Goal: Task Accomplishment & Management: Manage account settings

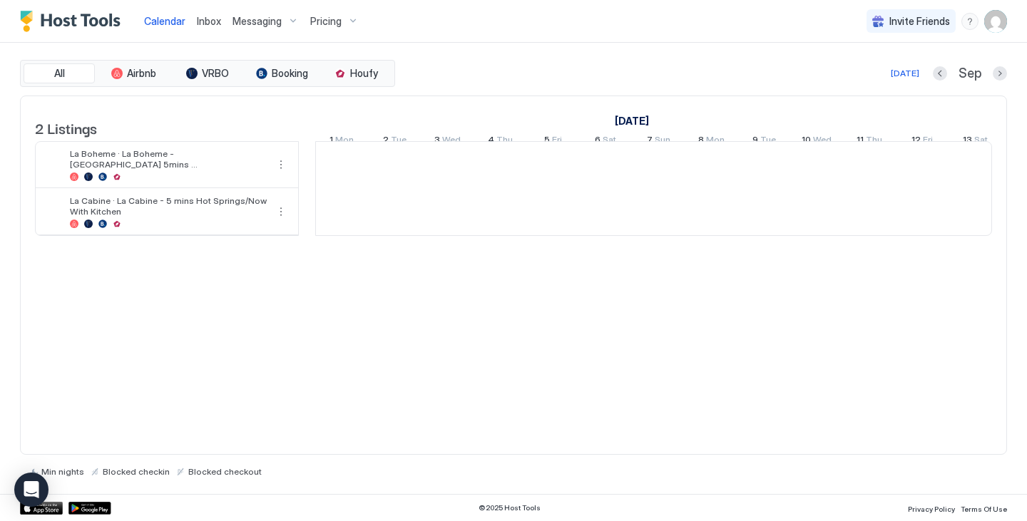
scroll to position [0, 792]
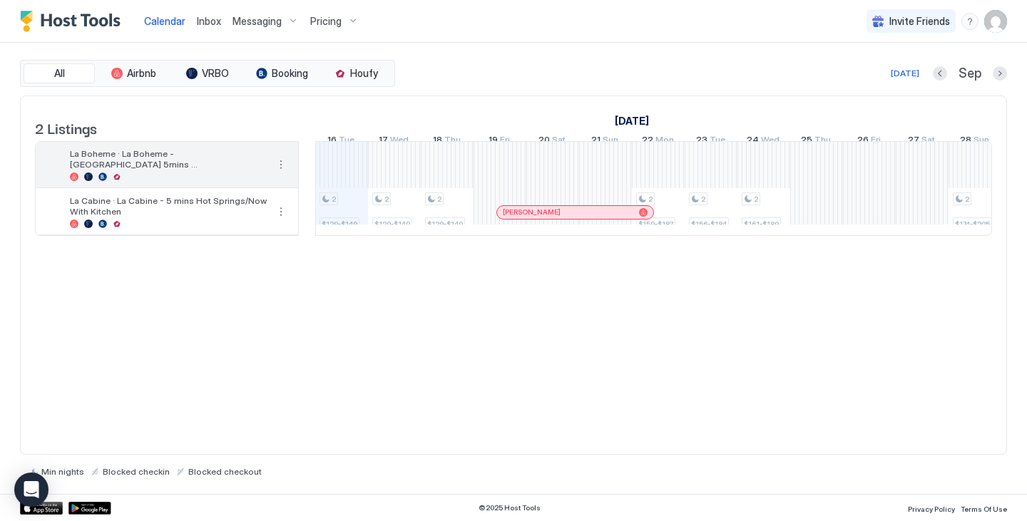
click at [285, 173] on button "More options" at bounding box center [280, 164] width 17 height 17
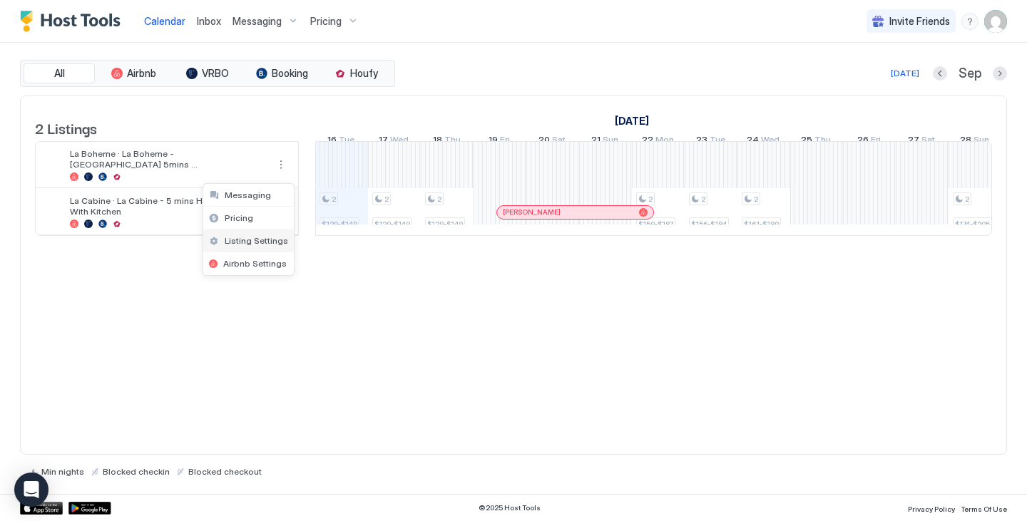
click at [248, 242] on span "Listing Settings" at bounding box center [256, 240] width 63 height 11
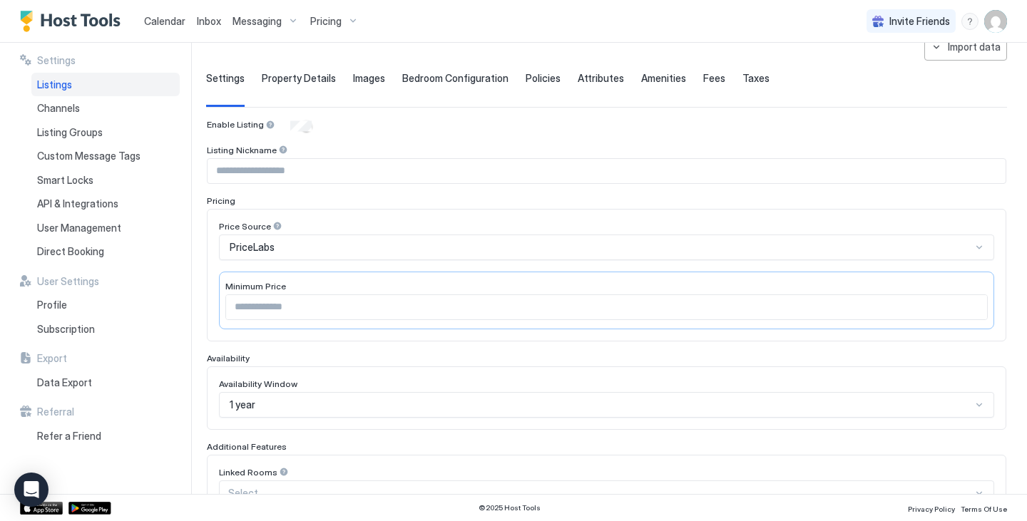
scroll to position [6, 0]
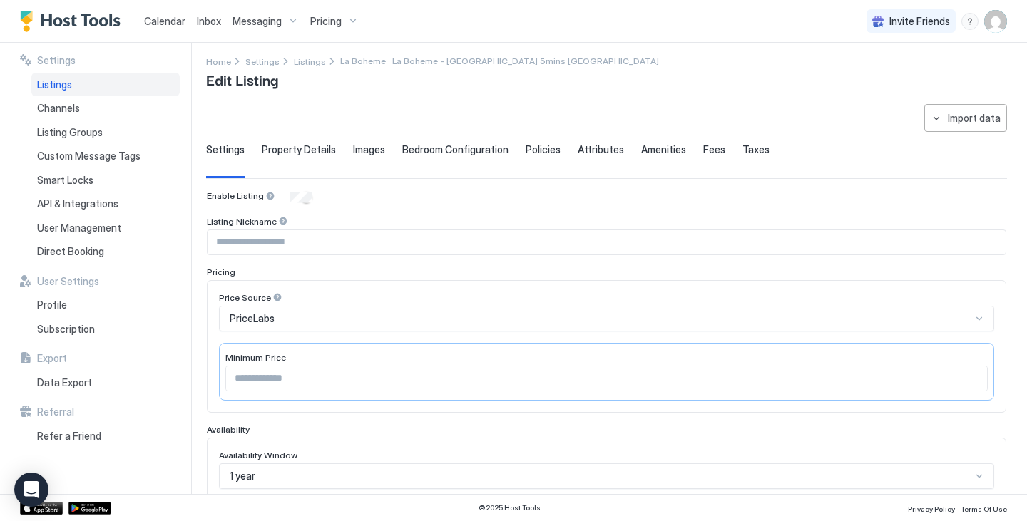
click at [1004, 23] on img "User profile" at bounding box center [995, 21] width 23 height 23
click at [877, 78] on span "Settings" at bounding box center [867, 79] width 39 height 13
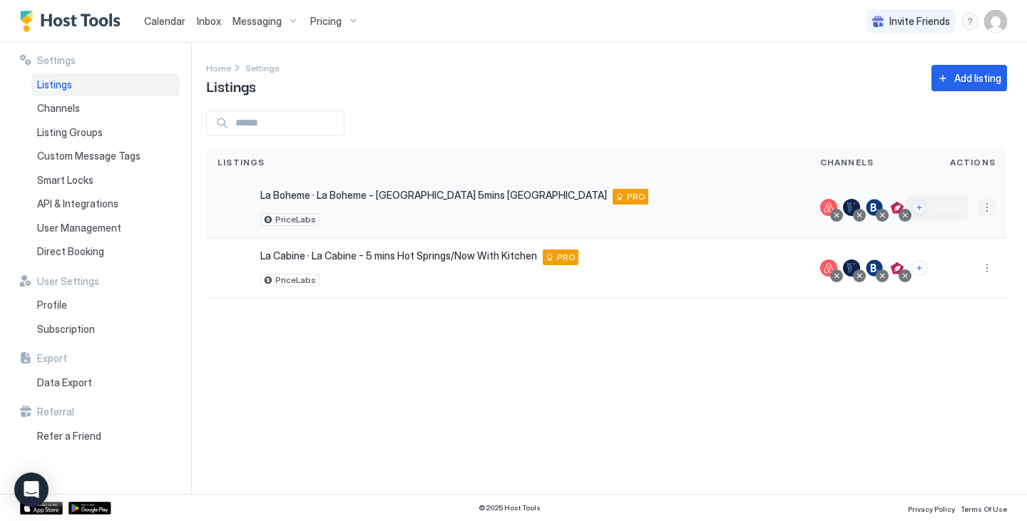
click at [990, 207] on button "More options" at bounding box center [986, 207] width 17 height 17
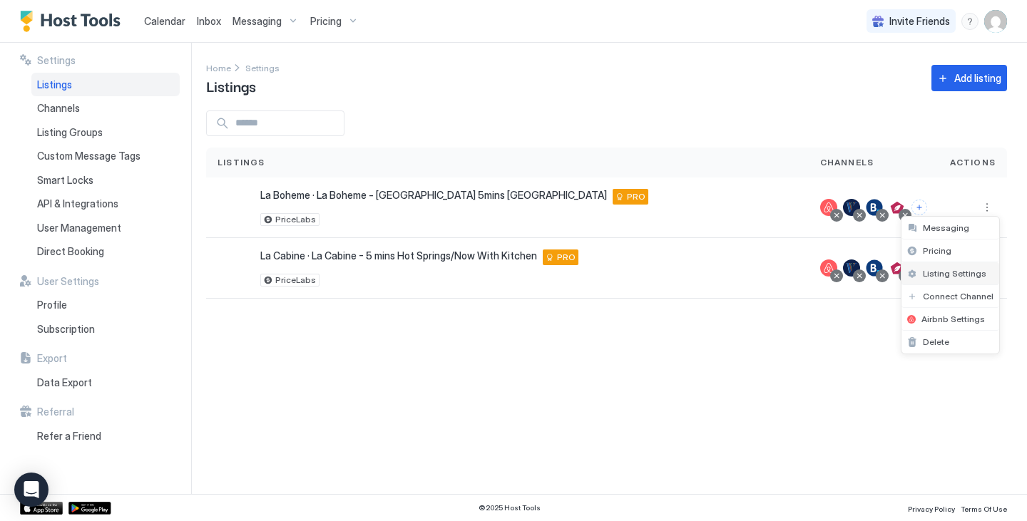
click at [945, 275] on span "Listing Settings" at bounding box center [954, 273] width 63 height 11
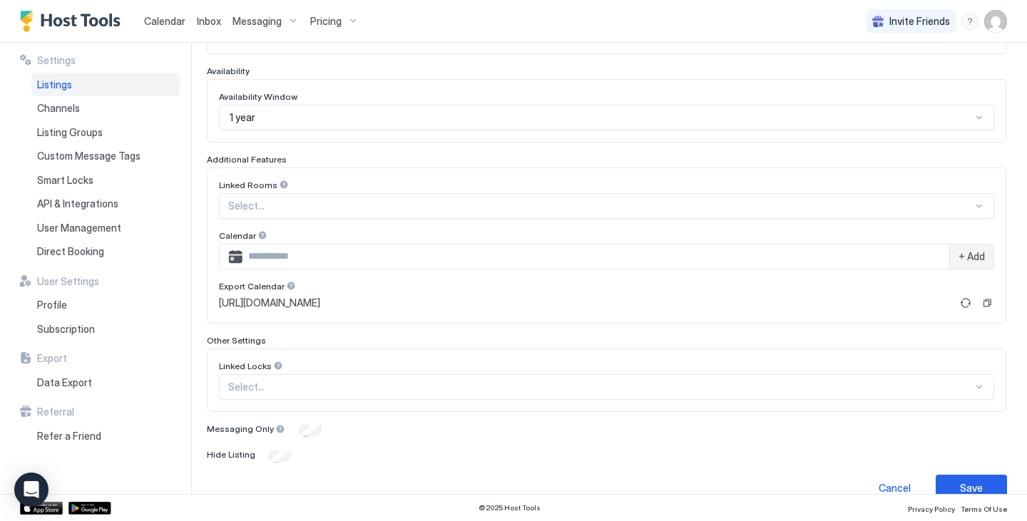
scroll to position [389, 0]
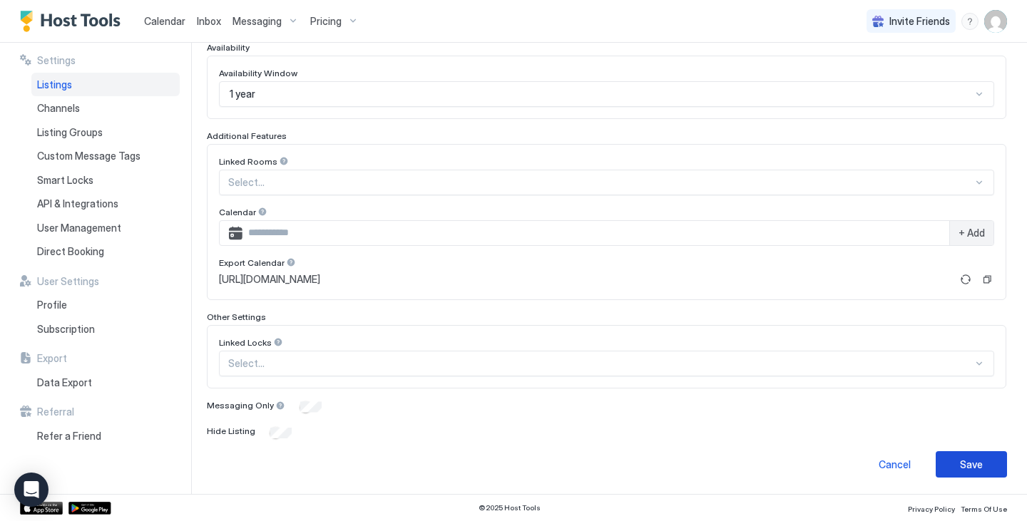
click at [963, 457] on div "Save" at bounding box center [971, 464] width 23 height 15
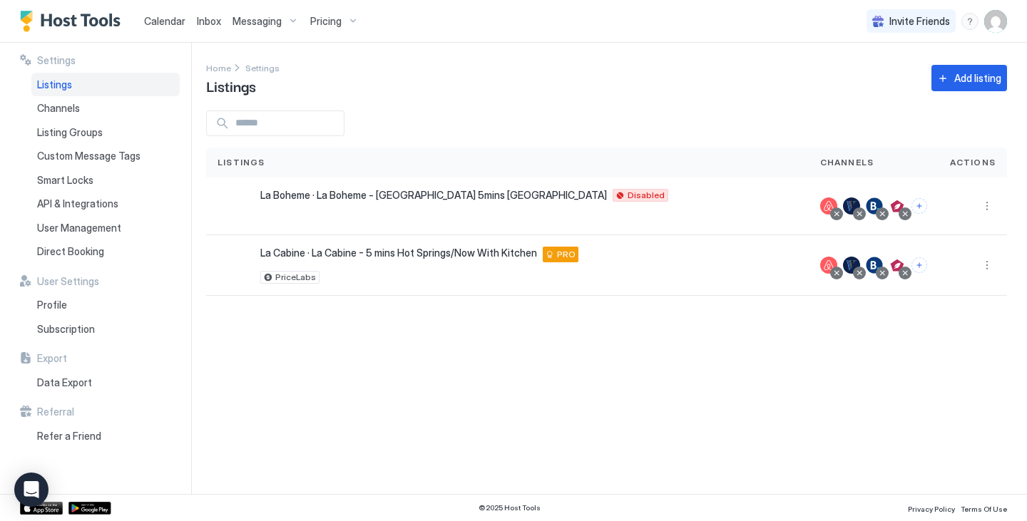
click at [352, 25] on div "Pricing" at bounding box center [335, 21] width 60 height 24
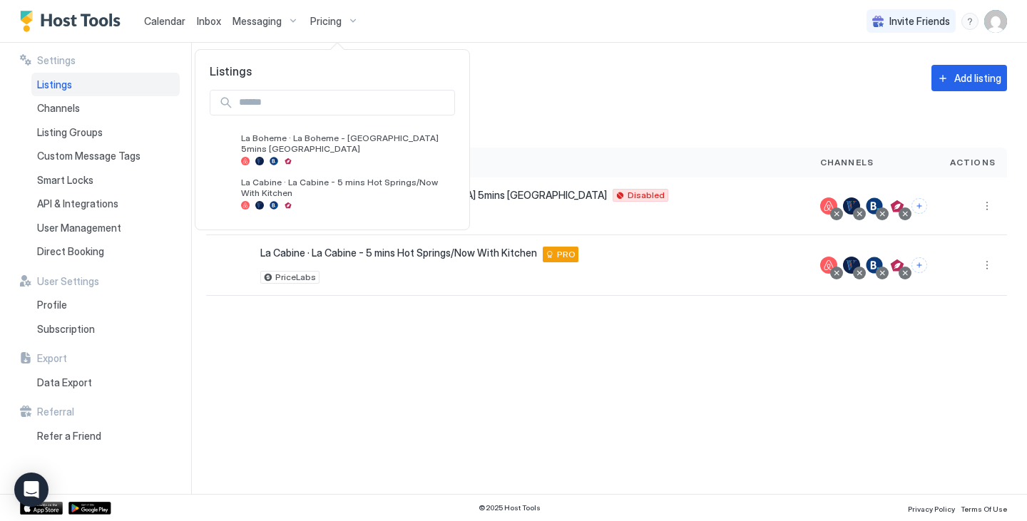
click at [348, 19] on div at bounding box center [513, 260] width 1027 height 521
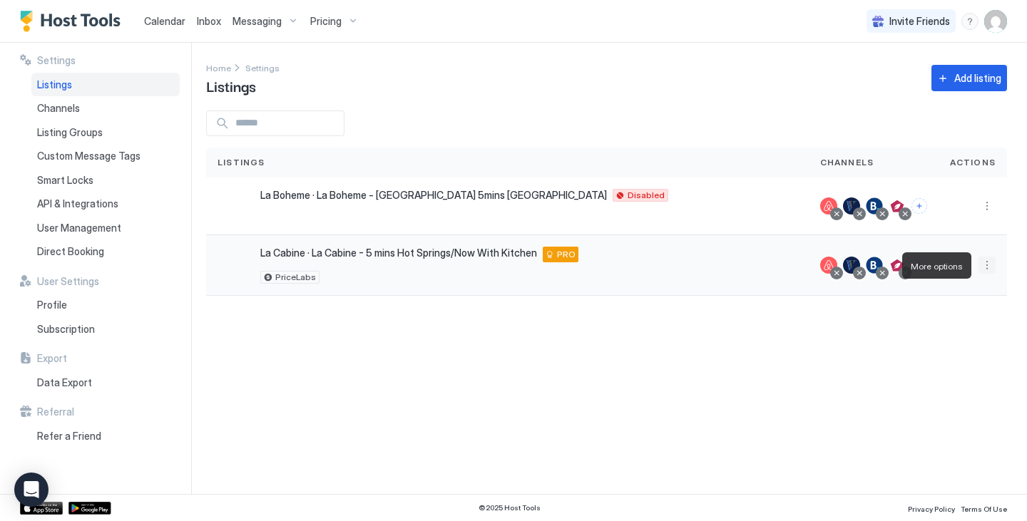
click at [991, 263] on button "More options" at bounding box center [986, 265] width 17 height 17
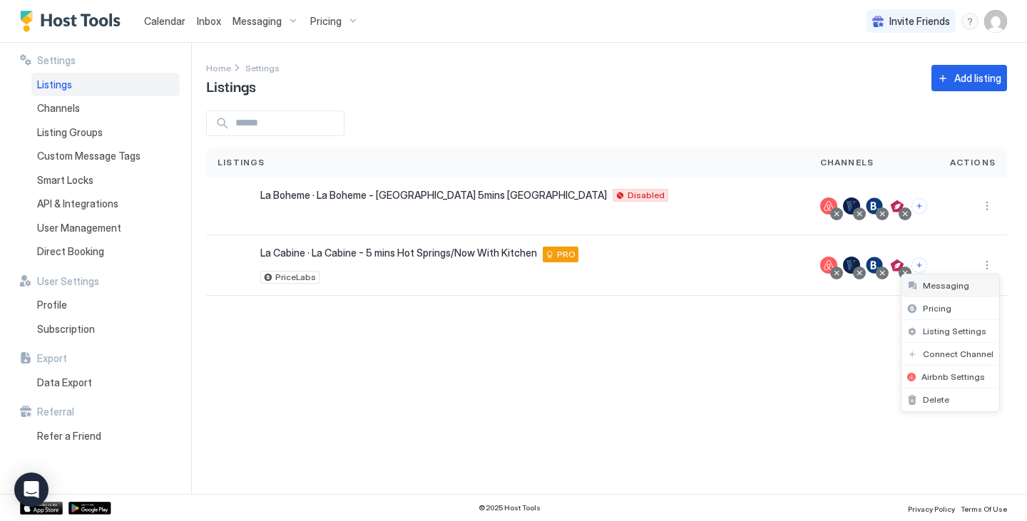
click at [964, 287] on span "Messaging" at bounding box center [946, 285] width 46 height 11
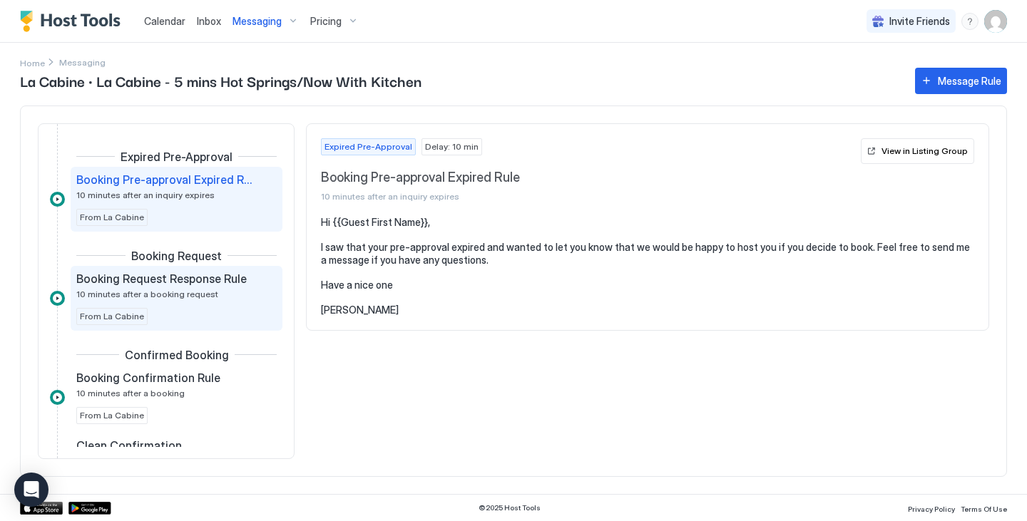
click at [171, 271] on div "Booking Request Response Rule 10 minutes after a booking request From [GEOGRAPH…" at bounding box center [177, 298] width 212 height 65
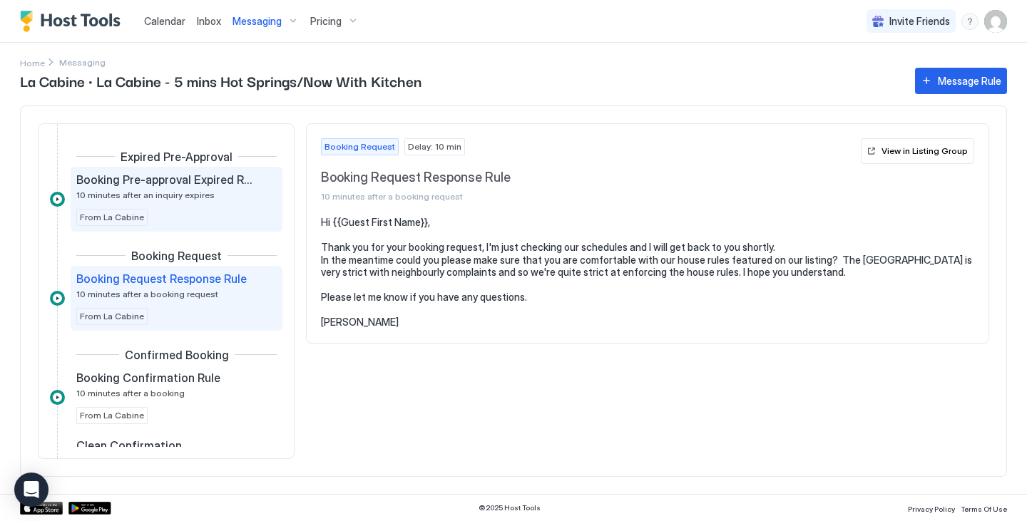
click at [178, 190] on span "10 minutes after an inquiry expires" at bounding box center [145, 195] width 138 height 11
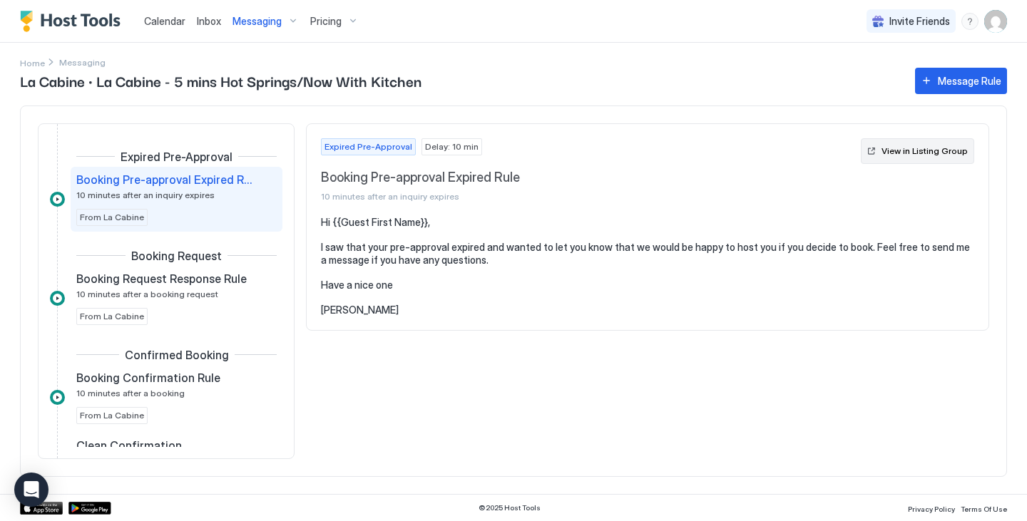
click at [893, 155] on div "View in Listing Group" at bounding box center [924, 151] width 86 height 13
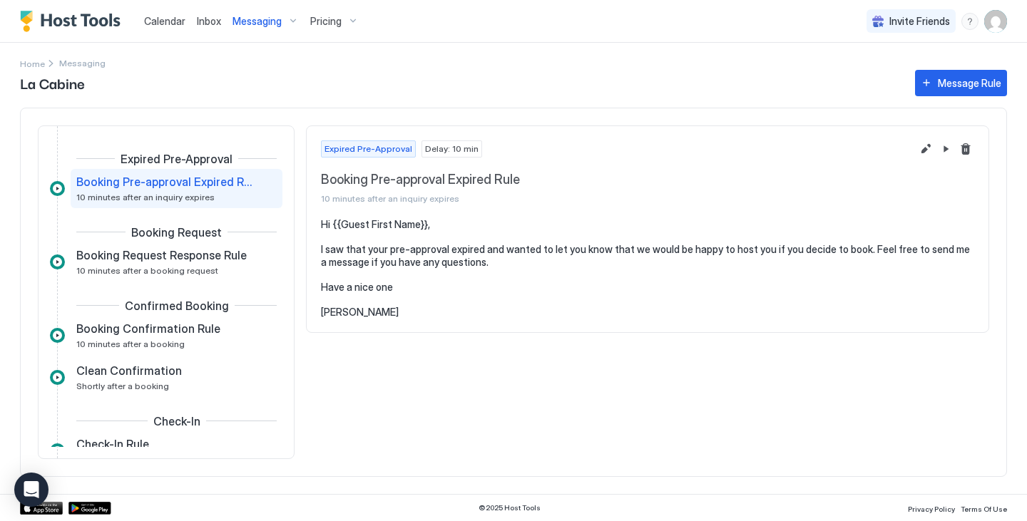
click at [289, 19] on div "Messaging" at bounding box center [266, 21] width 78 height 24
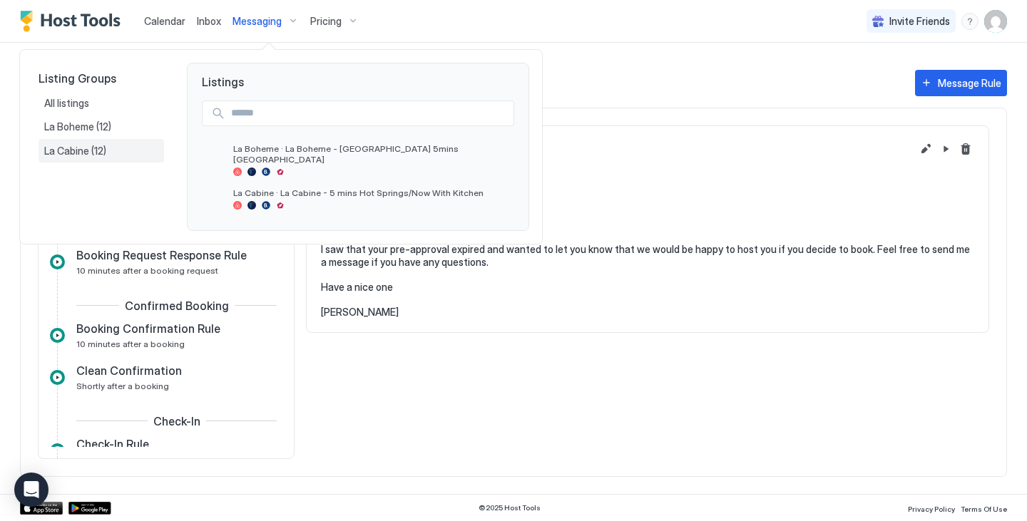
click at [77, 144] on div "La Cabine (12)" at bounding box center [102, 151] width 126 height 24
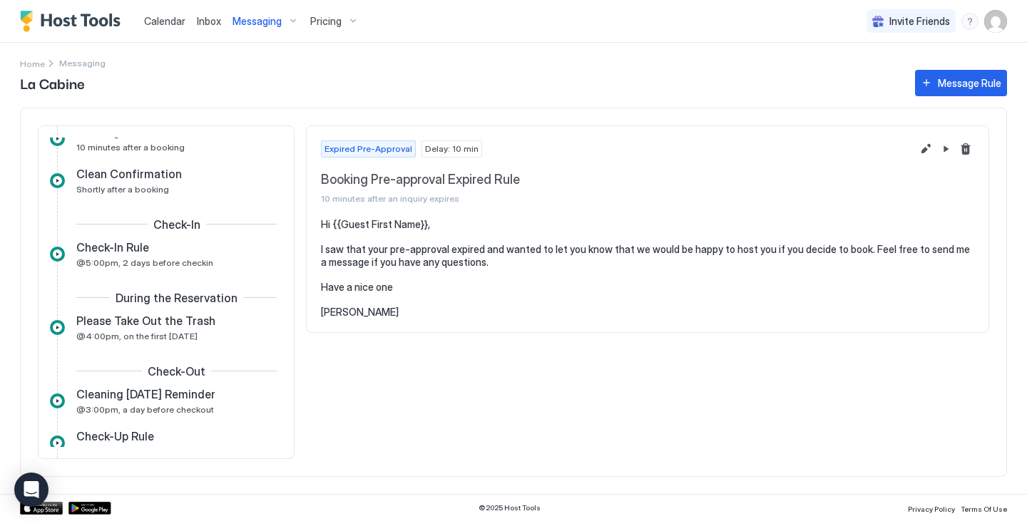
scroll to position [214, 0]
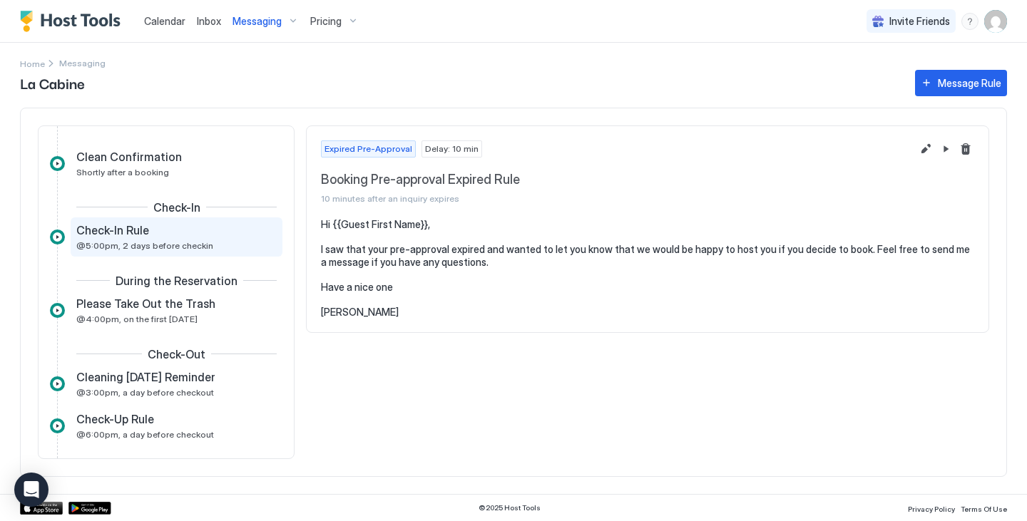
click at [140, 232] on span "Check-In Rule" at bounding box center [112, 230] width 73 height 14
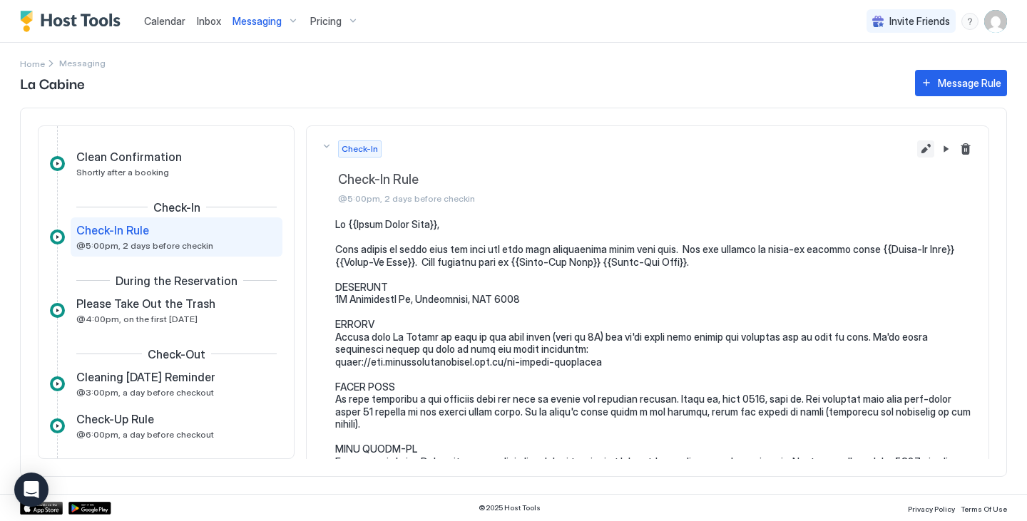
click at [920, 148] on button "Edit message rule" at bounding box center [925, 148] width 17 height 17
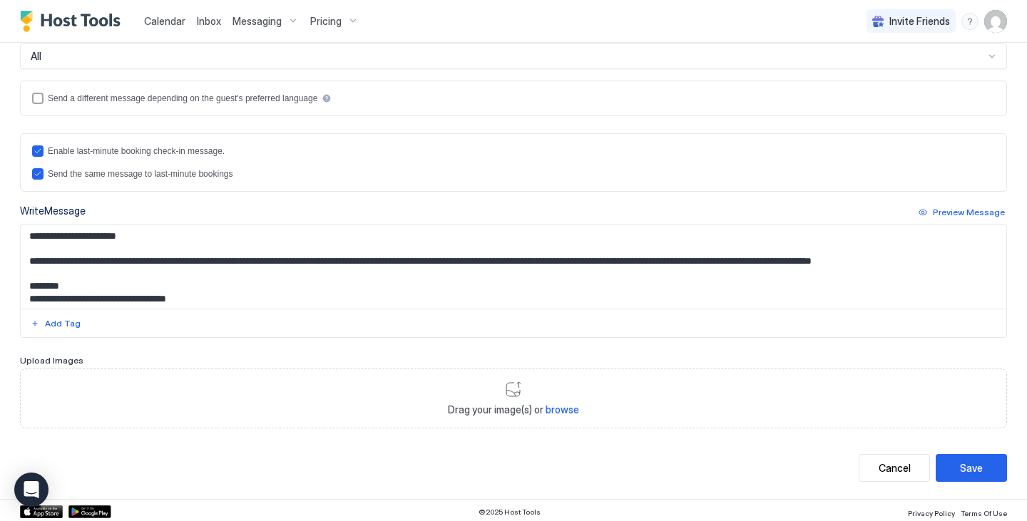
scroll to position [342, 0]
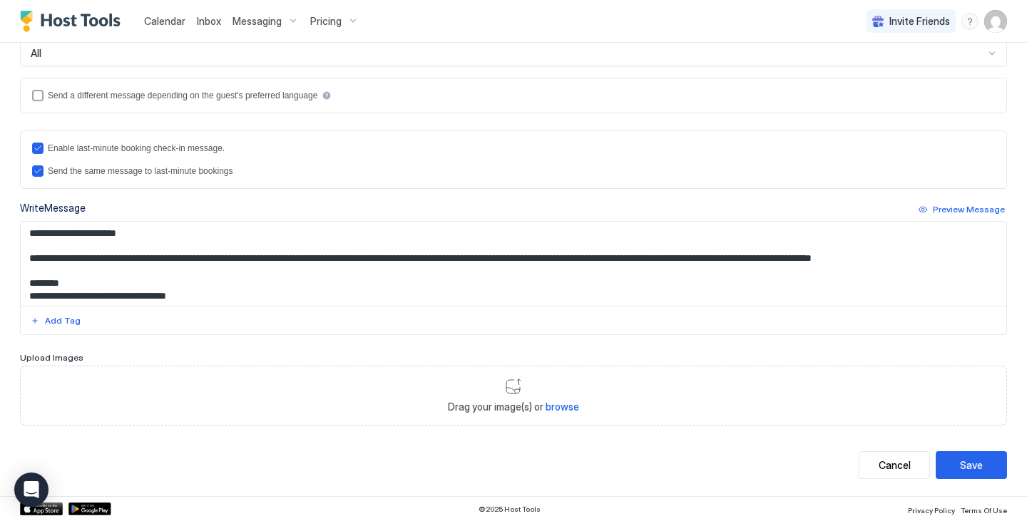
click at [162, 268] on textarea "Input Field" at bounding box center [508, 264] width 975 height 84
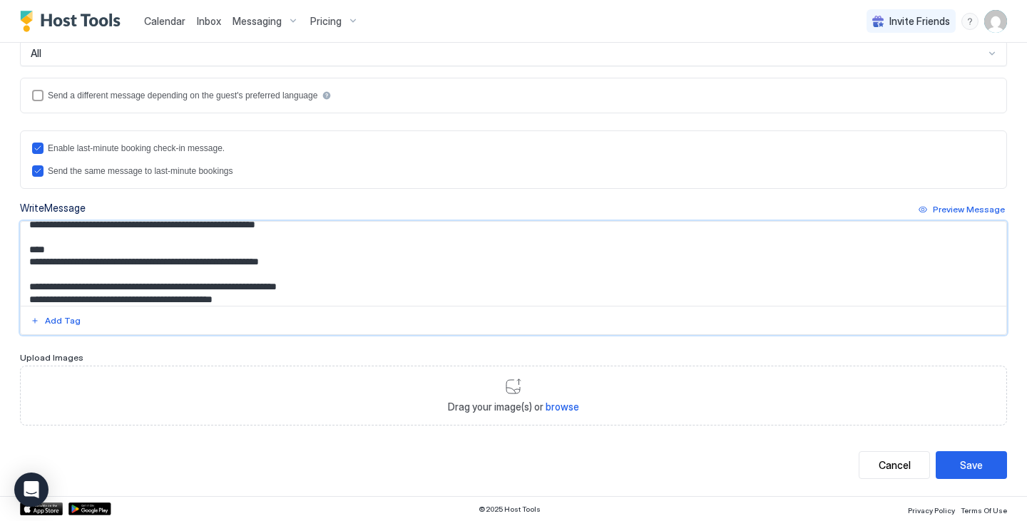
scroll to position [285, 0]
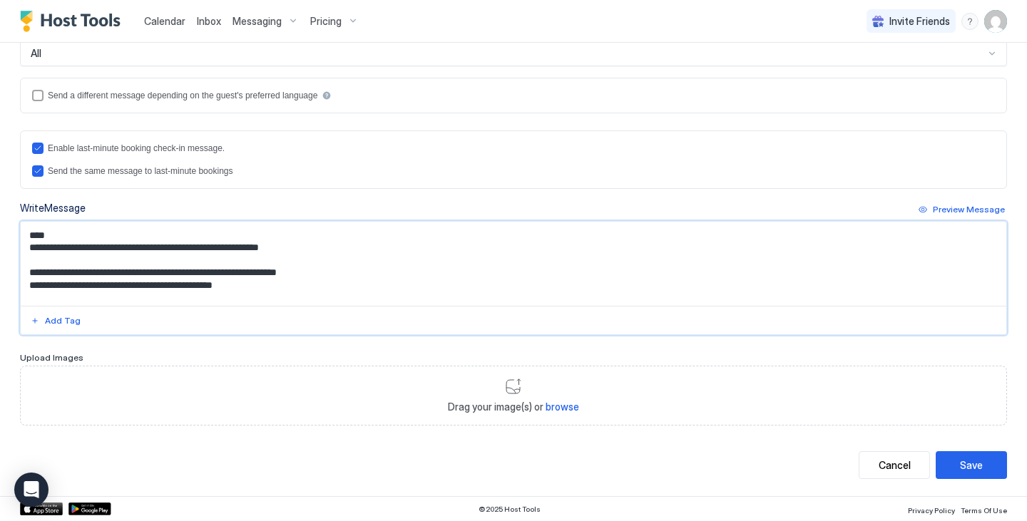
click at [305, 233] on textarea "Input Field" at bounding box center [508, 264] width 975 height 84
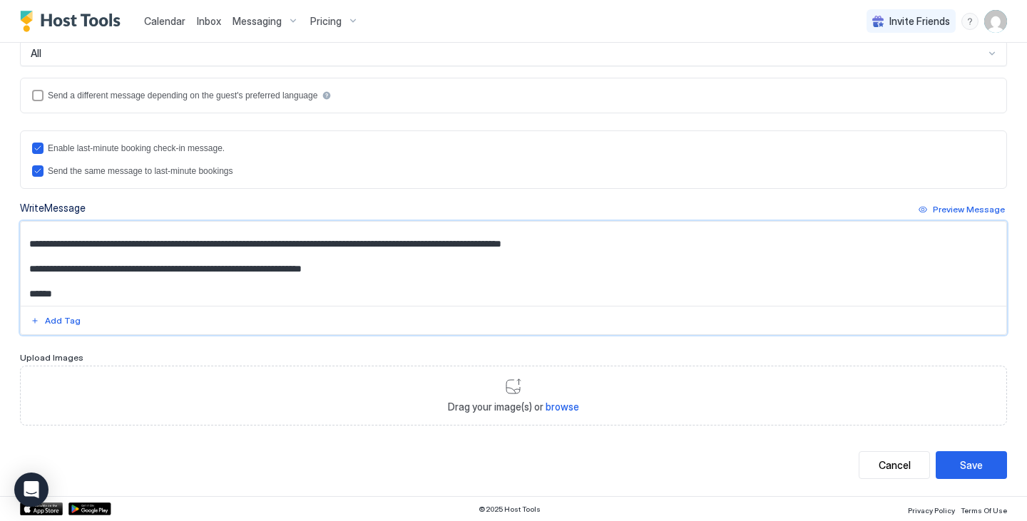
click at [322, 245] on textarea "Input Field" at bounding box center [508, 264] width 975 height 84
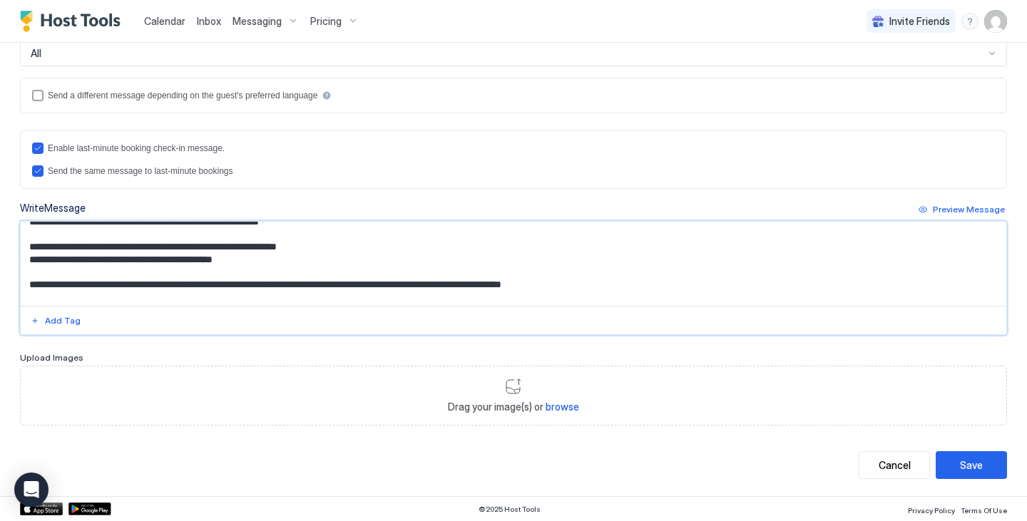
scroll to position [285, 0]
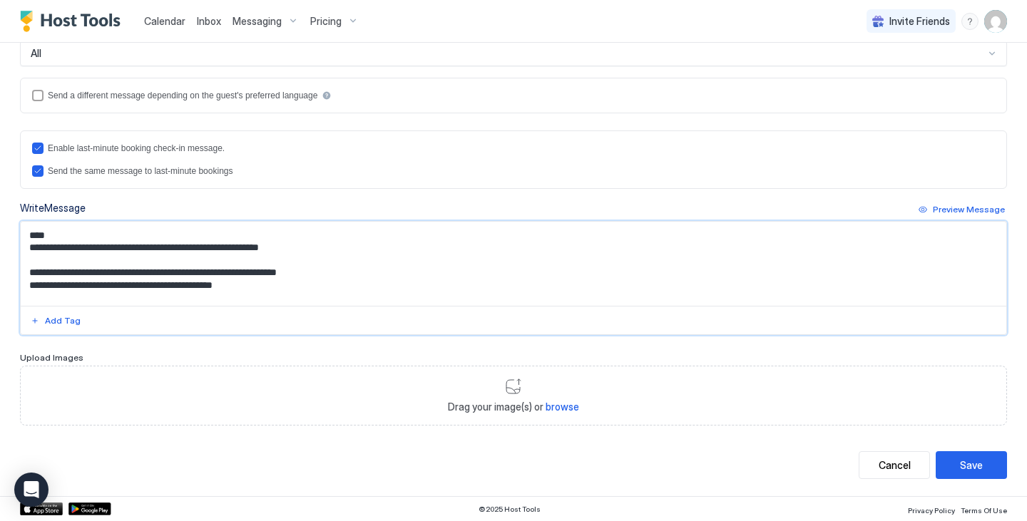
click at [320, 269] on textarea "Input Field" at bounding box center [508, 264] width 975 height 84
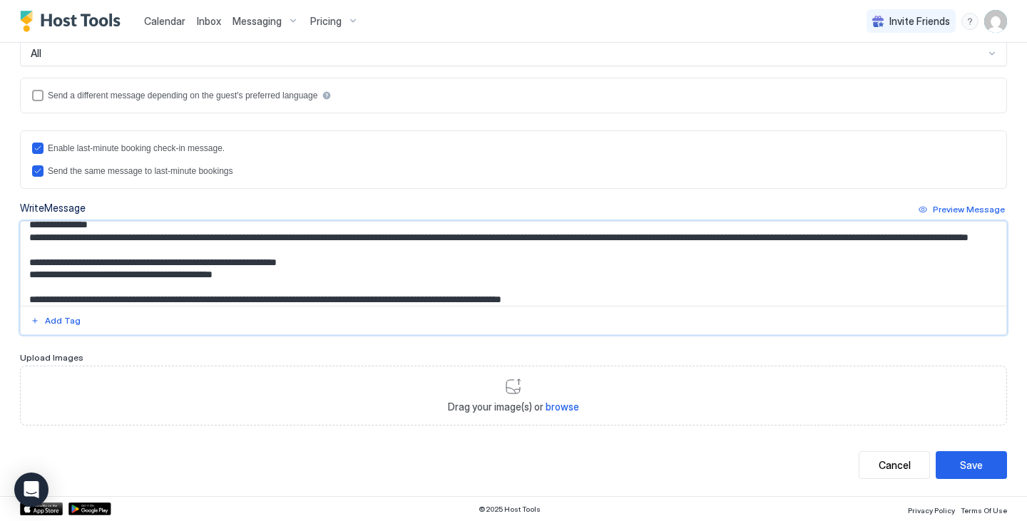
scroll to position [345, 0]
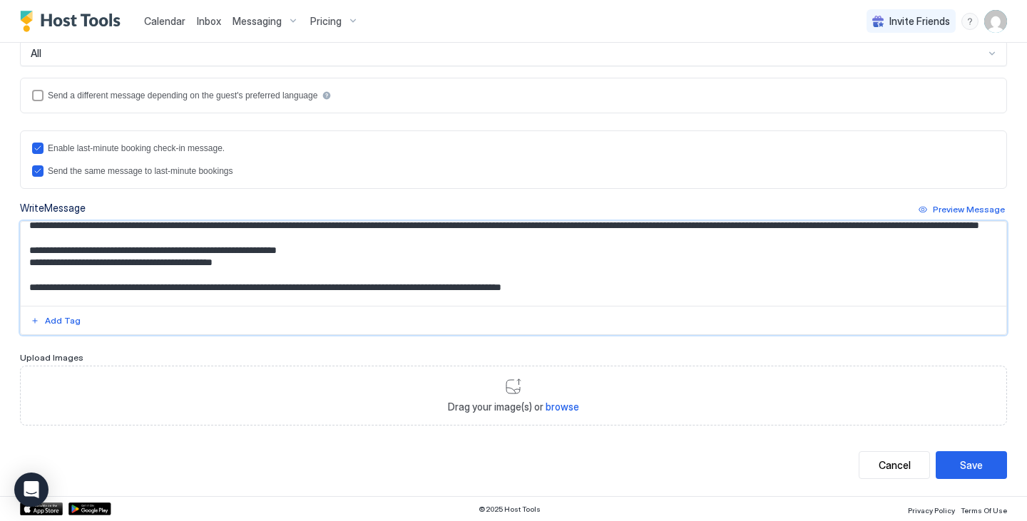
click at [722, 247] on textarea "Input Field" at bounding box center [508, 264] width 975 height 84
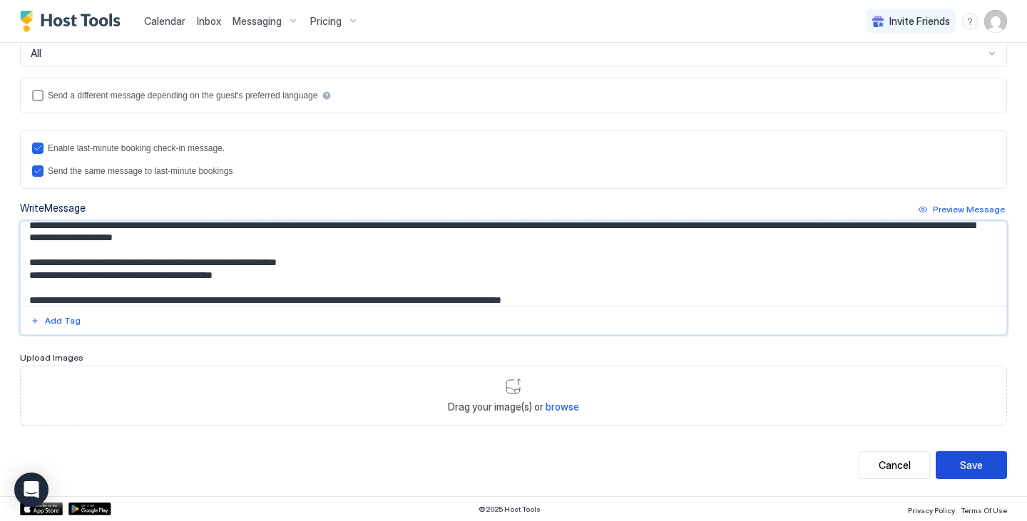
type textarea "**********"
click at [964, 460] on div "Save" at bounding box center [971, 465] width 23 height 15
